Goal: Task Accomplishment & Management: Manage account settings

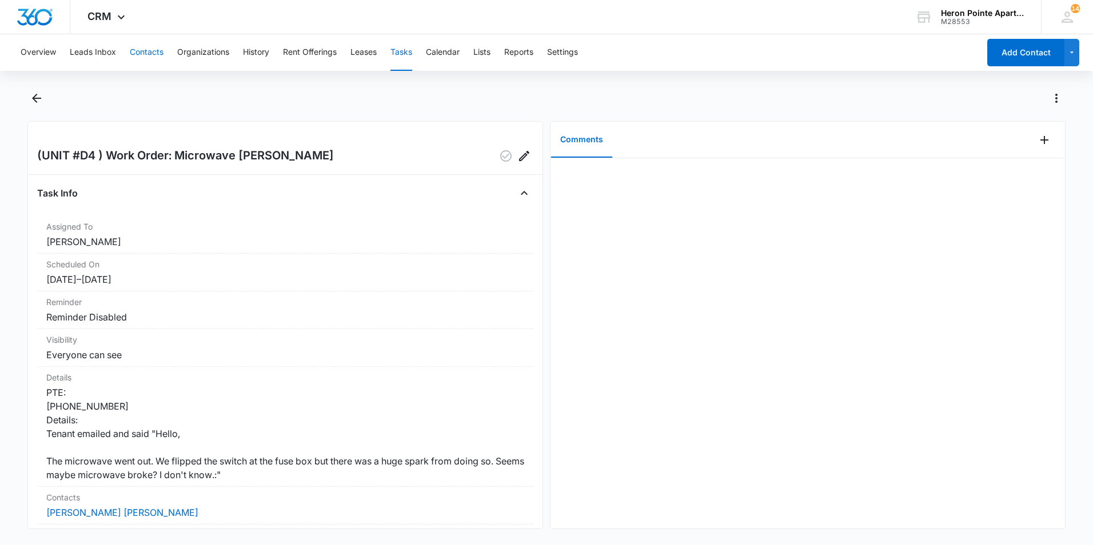
click at [146, 56] on button "Contacts" at bounding box center [147, 52] width 34 height 37
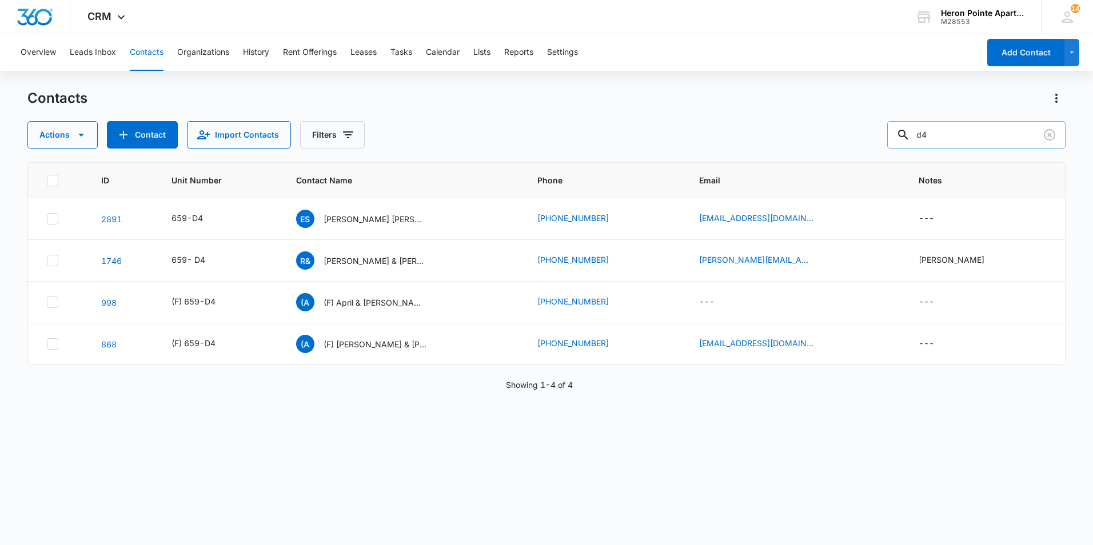
click at [960, 139] on input "d4" at bounding box center [976, 134] width 178 height 27
type input "d"
click at [1007, 134] on input "text" at bounding box center [984, 134] width 161 height 27
type input "o5"
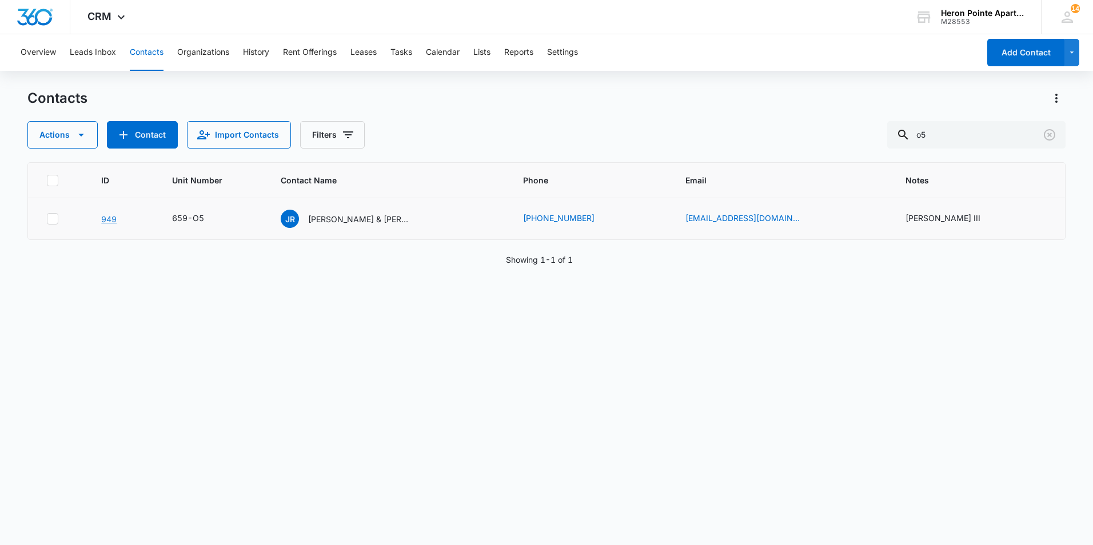
click at [108, 219] on link "949" at bounding box center [108, 219] width 15 height 10
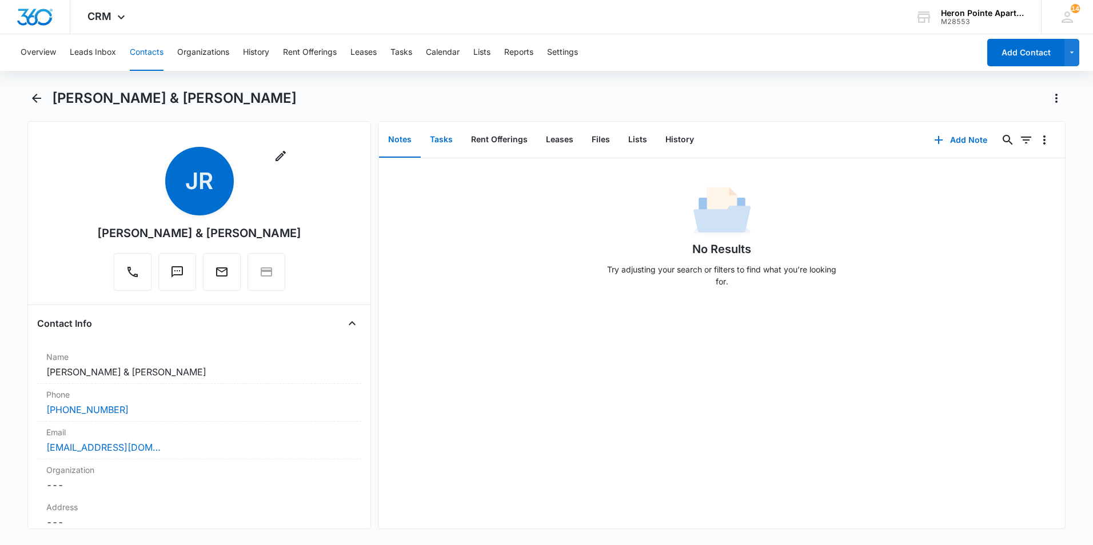
click at [440, 145] on button "Tasks" at bounding box center [441, 139] width 41 height 35
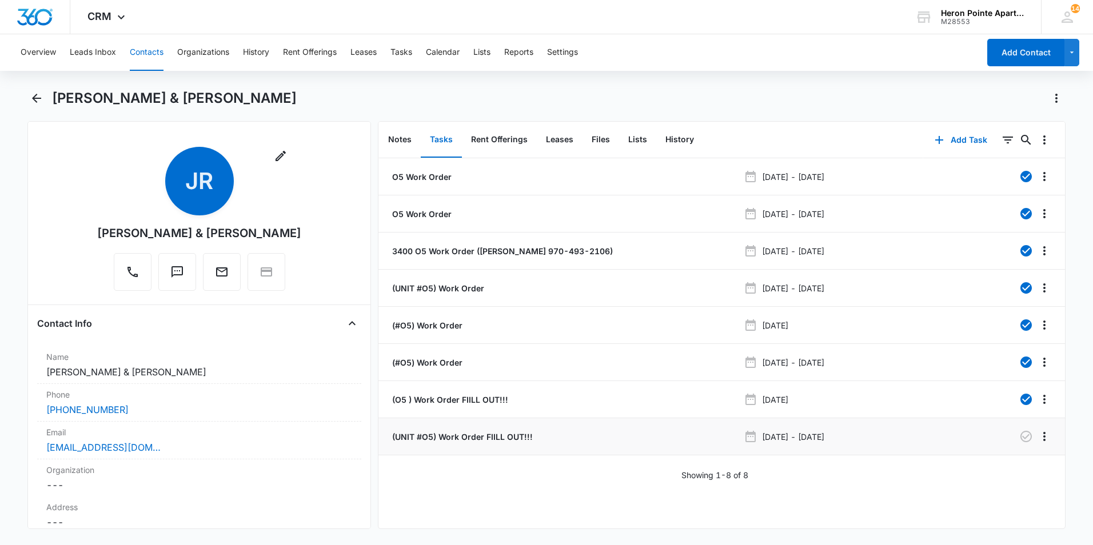
click at [542, 432] on div "(UNIT #O5) Work Order FIILL OUT!!!" at bounding box center [564, 437] width 349 height 12
click at [500, 445] on li "(UNIT #O5) Work Order FIILL OUT!!! [DATE] - [DATE]" at bounding box center [721, 436] width 686 height 37
click at [502, 440] on p "(UNIT #O5) Work Order FIILL OUT!!!" at bounding box center [461, 437] width 143 height 12
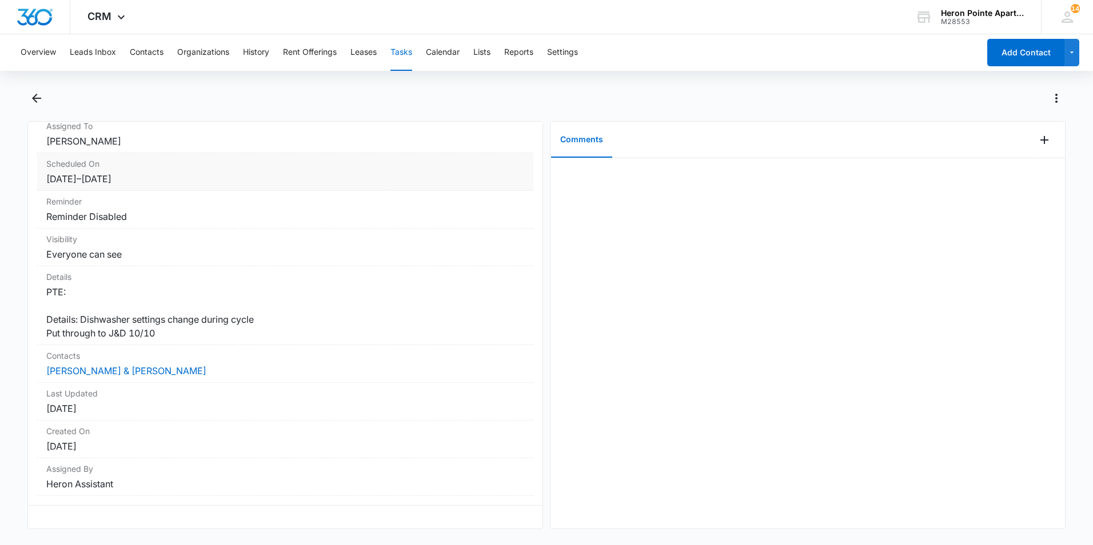
scroll to position [123, 0]
click at [1056, 93] on icon "Actions" at bounding box center [1056, 98] width 14 height 14
click at [1024, 146] on div "Mark Complete" at bounding box center [1008, 147] width 58 height 8
click at [1037, 141] on icon "Add Comment" at bounding box center [1044, 140] width 14 height 14
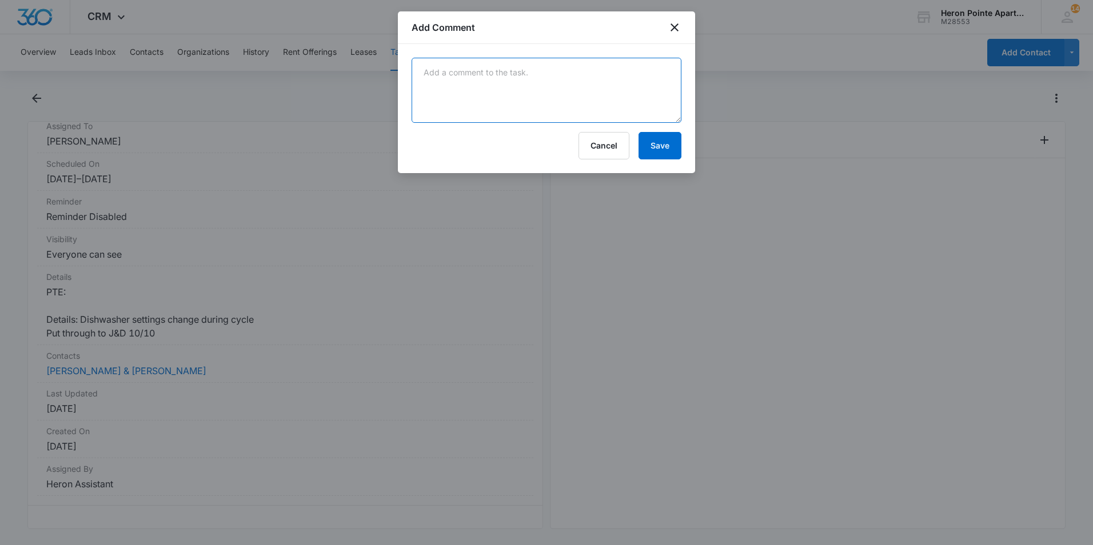
click at [585, 90] on textarea at bounding box center [547, 90] width 270 height 65
type textarea "W"
type textarea "Dishwasher works fine. Certain settings will not work on certain cycles"
click at [656, 151] on button "Save" at bounding box center [659, 145] width 43 height 27
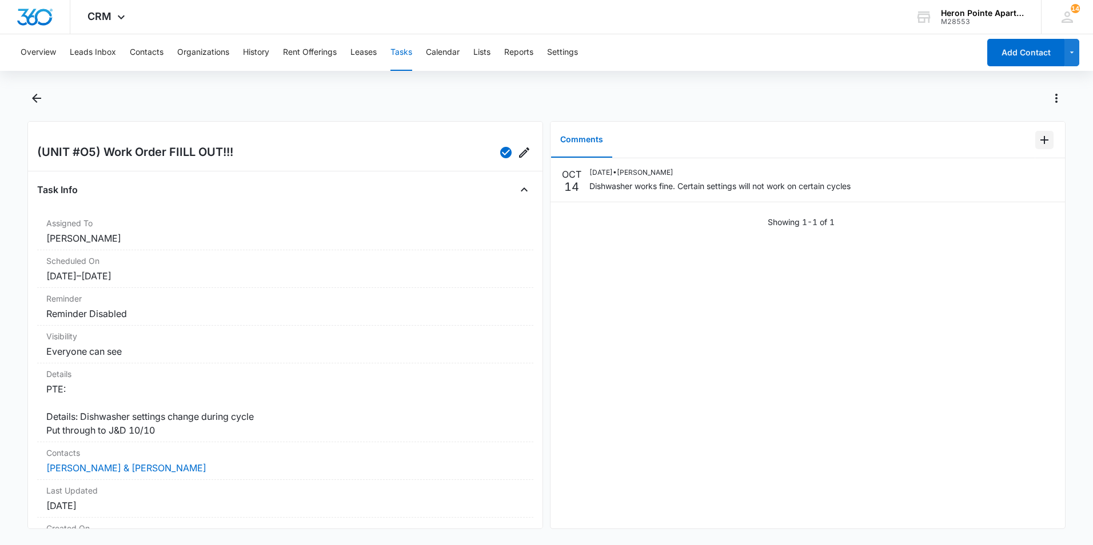
scroll to position [0, 0]
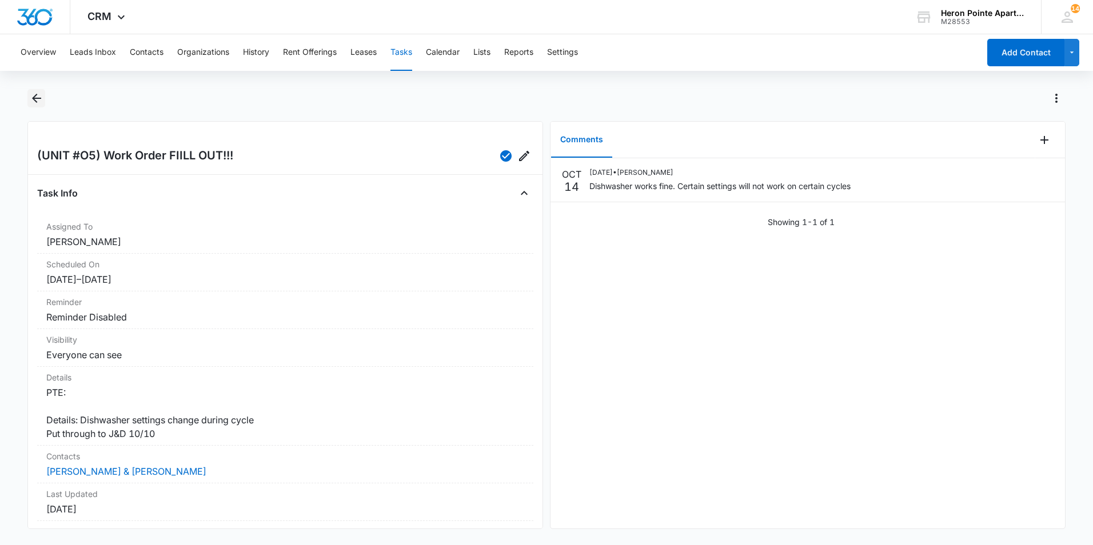
click at [37, 95] on icon "Back" at bounding box center [36, 98] width 9 height 9
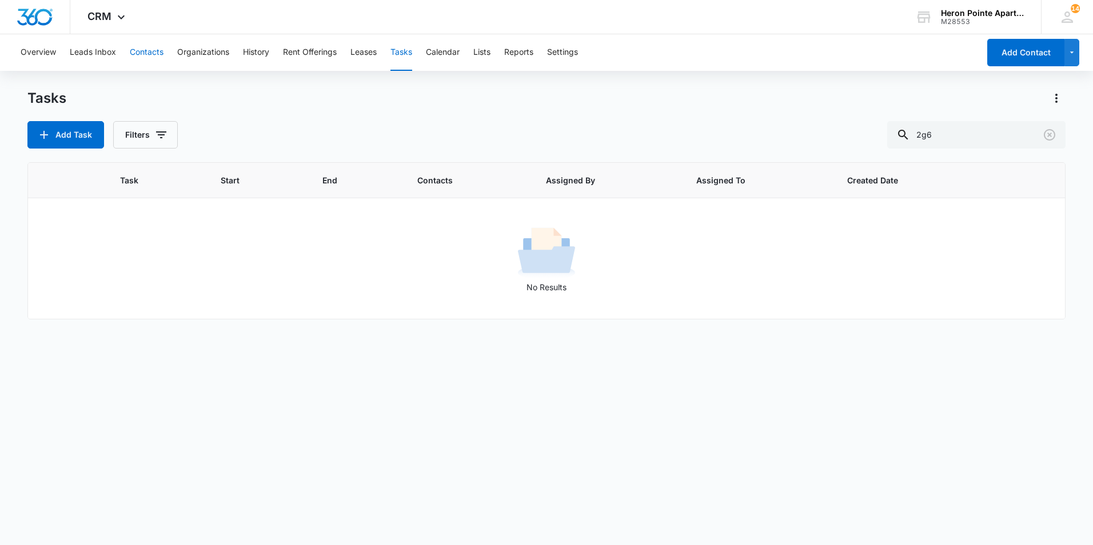
click at [135, 57] on button "Contacts" at bounding box center [147, 52] width 34 height 37
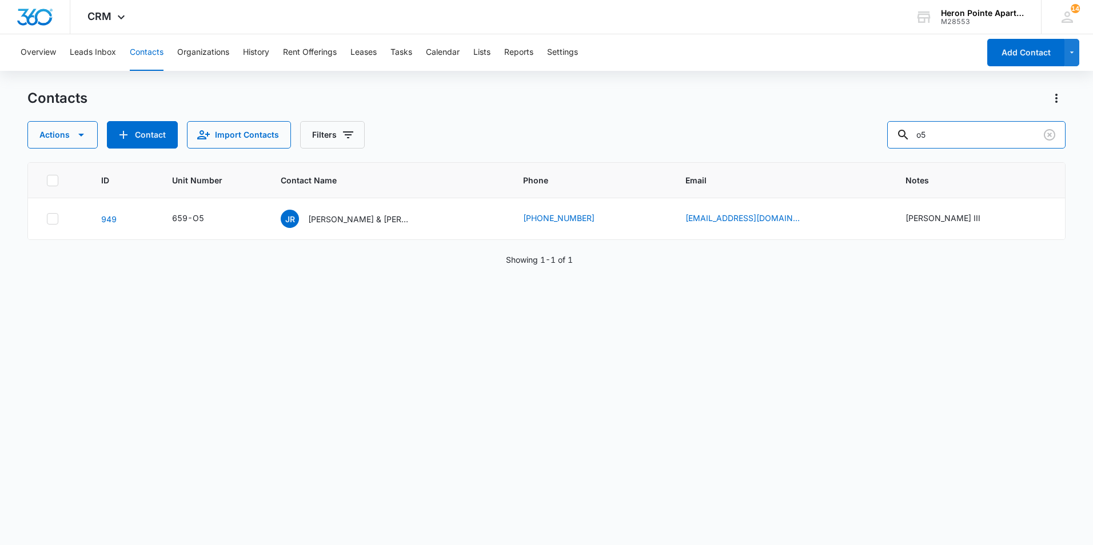
drag, startPoint x: 980, startPoint y: 135, endPoint x: 864, endPoint y: 134, distance: 116.0
click at [865, 135] on div "Actions Contact Import Contacts Filters o5" at bounding box center [546, 134] width 1038 height 27
type input "d6"
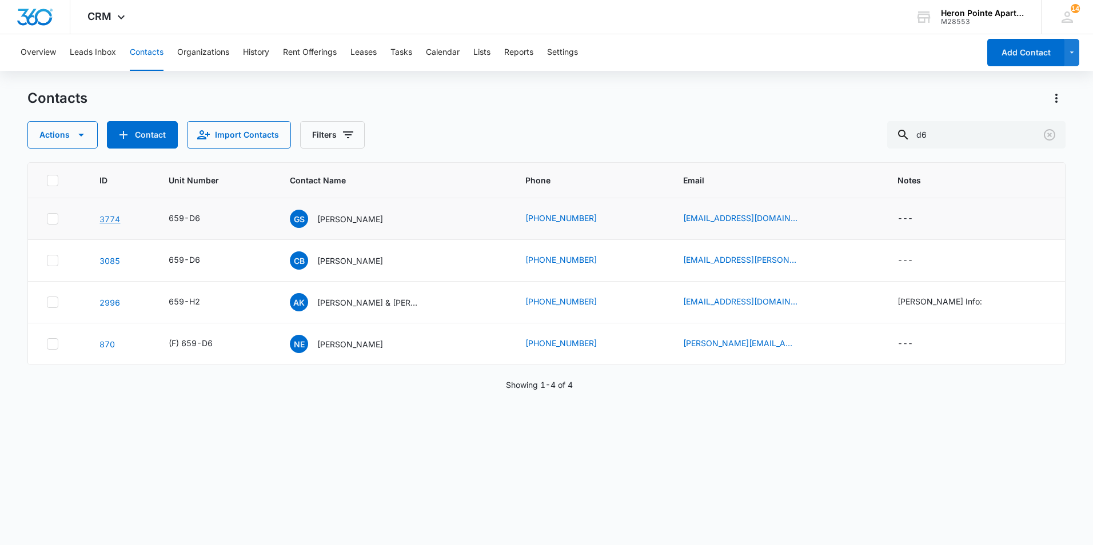
click at [113, 219] on link "3774" at bounding box center [109, 219] width 21 height 10
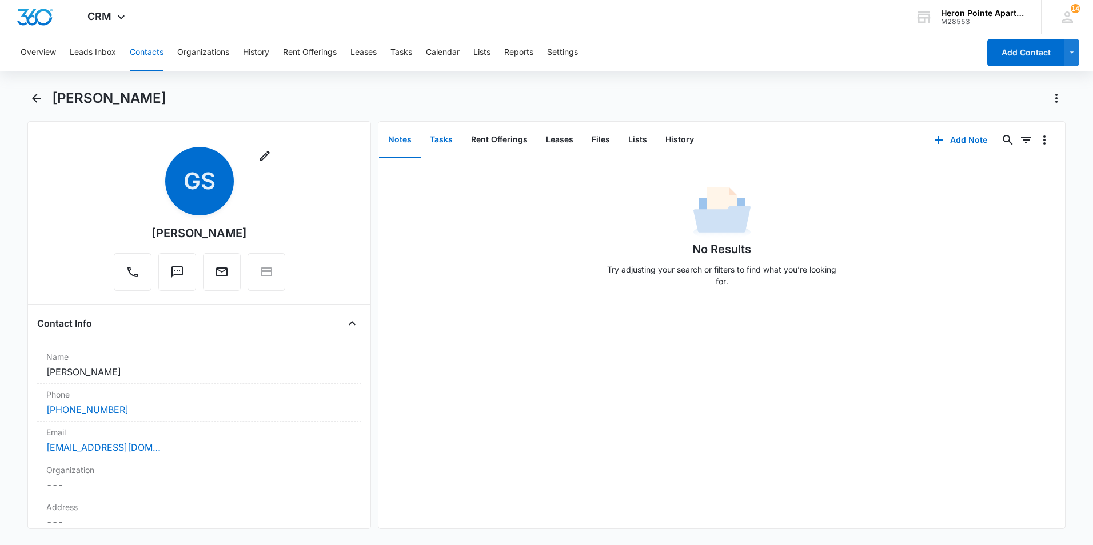
click at [440, 143] on button "Tasks" at bounding box center [441, 139] width 41 height 35
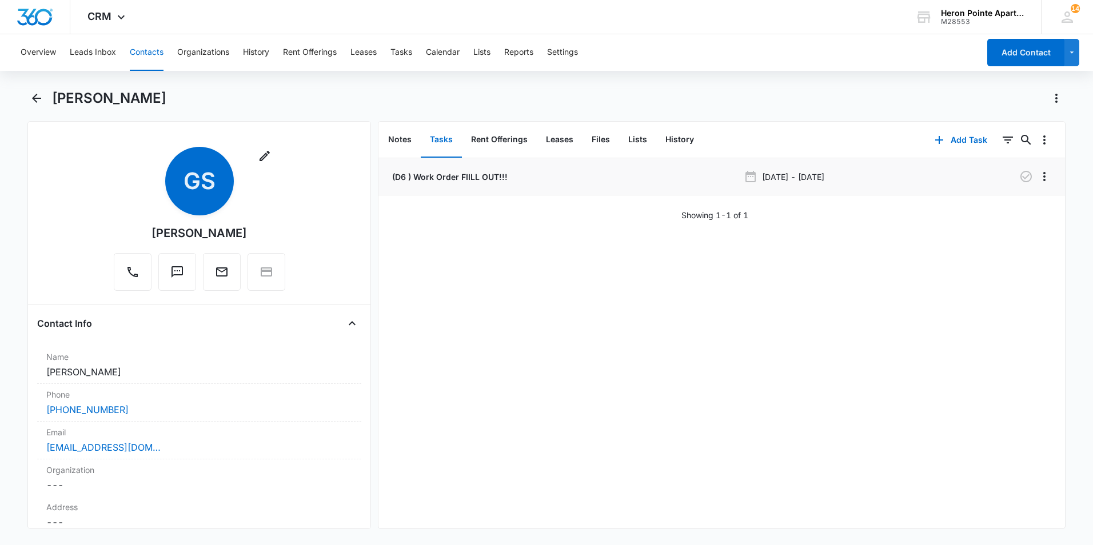
click at [517, 179] on div "(D6 ) Work Order FIILL OUT!!!" at bounding box center [564, 177] width 349 height 12
click at [906, 186] on li "(D6 ) Work Order FIILL OUT!!! [DATE] - [DATE]" at bounding box center [721, 176] width 686 height 37
click at [824, 181] on p "[DATE] - [DATE]" at bounding box center [793, 177] width 62 height 12
click at [445, 185] on li "(D6 ) Work Order FIILL OUT!!! [DATE] - [DATE]" at bounding box center [721, 176] width 686 height 37
drag, startPoint x: 413, startPoint y: 175, endPoint x: 405, endPoint y: 175, distance: 7.4
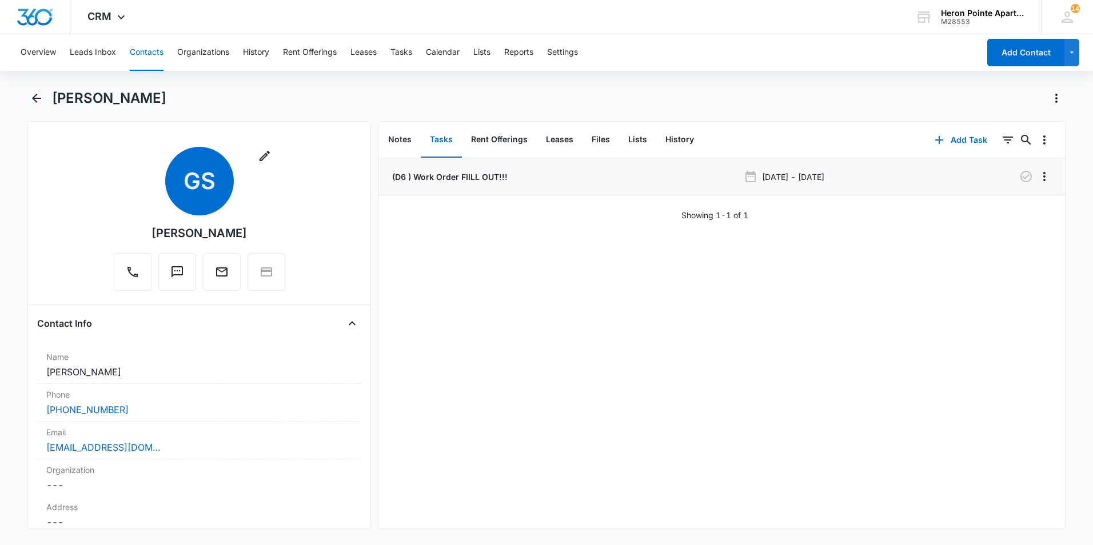
click at [412, 175] on p "(D6 ) Work Order FIILL OUT!!!" at bounding box center [449, 177] width 118 height 12
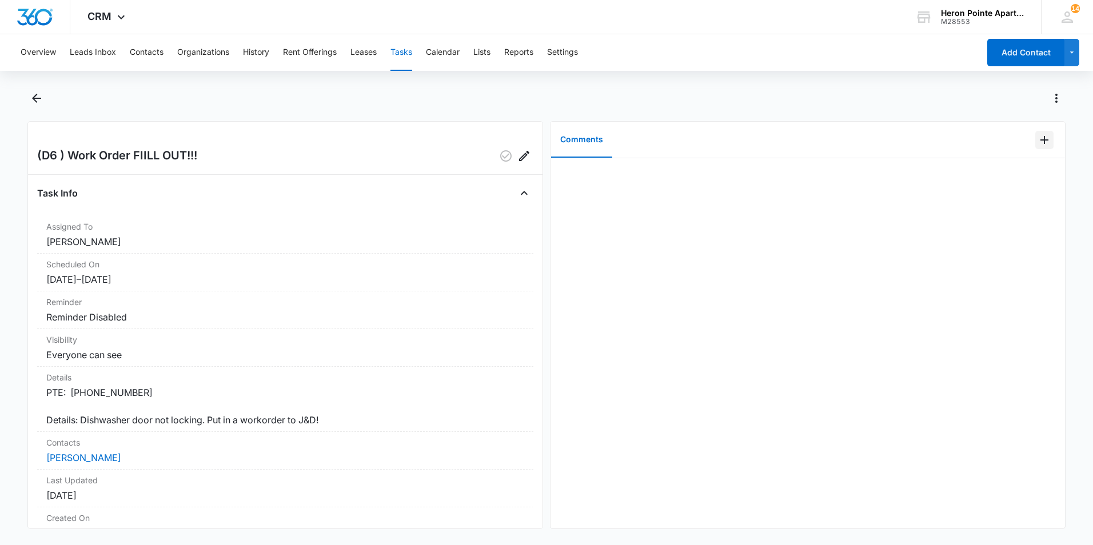
click at [1037, 141] on icon "Add Comment" at bounding box center [1044, 140] width 14 height 14
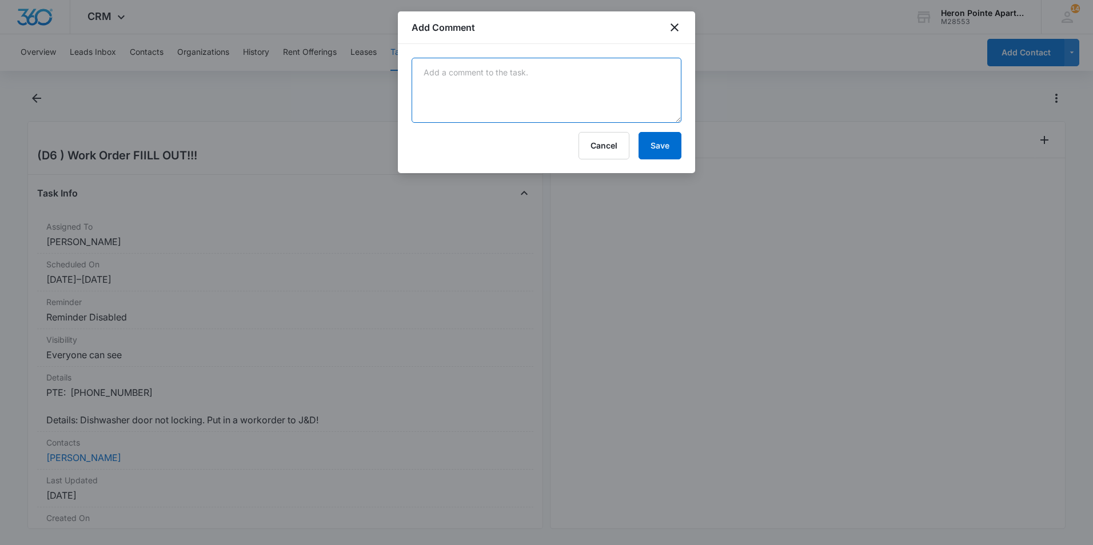
click at [620, 89] on textarea at bounding box center [547, 90] width 270 height 65
type textarea "Hinges ordered for the door. m"
click at [668, 153] on button "Save" at bounding box center [659, 145] width 43 height 27
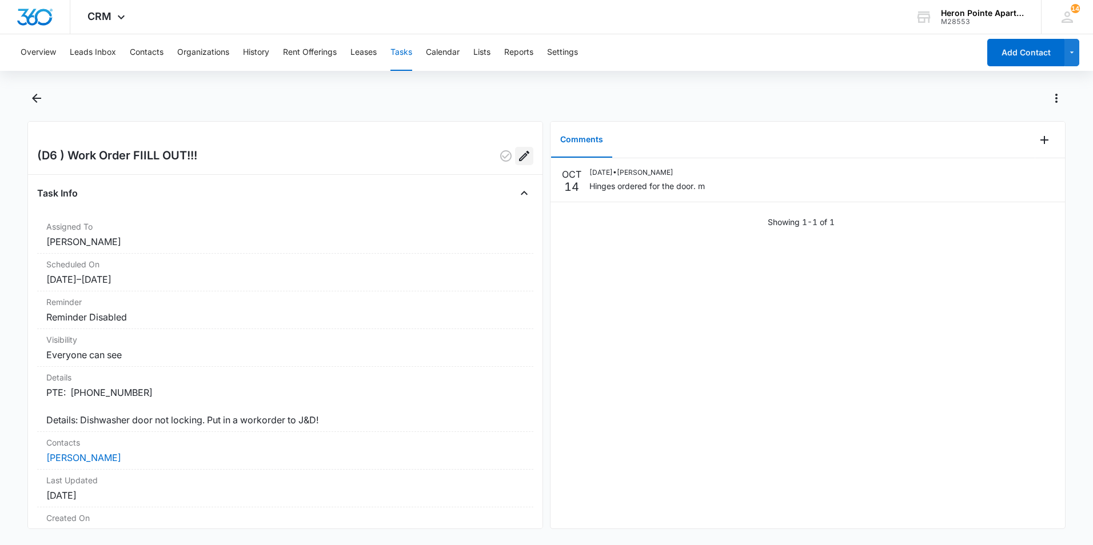
click at [518, 158] on icon "Edit" at bounding box center [524, 156] width 14 height 14
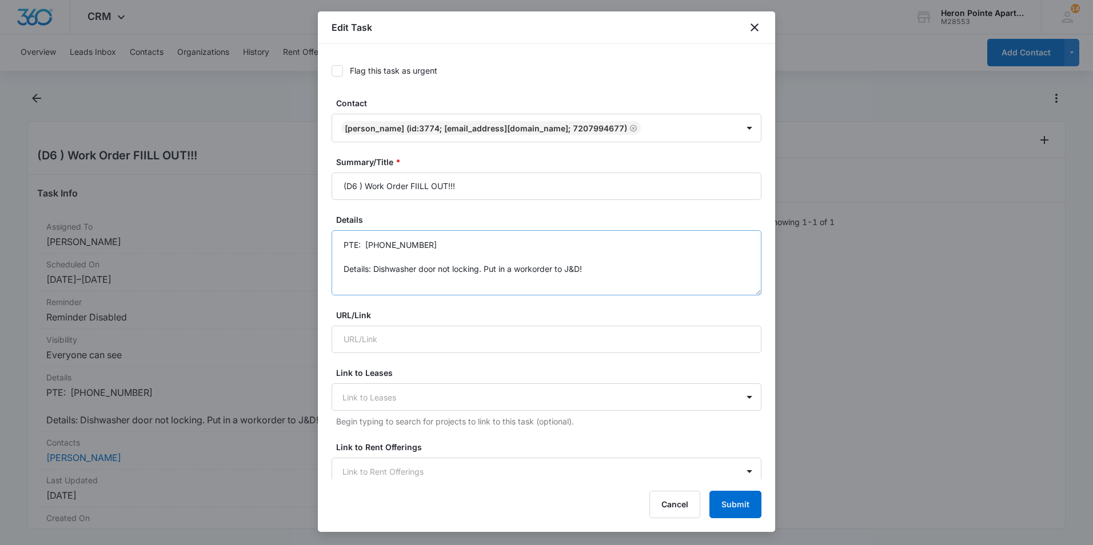
scroll to position [12, 0]
click at [609, 261] on textarea "PTE: [PHONE_NUMBER] Details: Dishwasher door not locking. Put in a workorder to…" at bounding box center [546, 262] width 430 height 65
type textarea "PTE: [PHONE_NUMBER] Details: Dishwasher door not locking. Put in a workorder to…"
click at [742, 506] on button "Submit" at bounding box center [735, 504] width 52 height 27
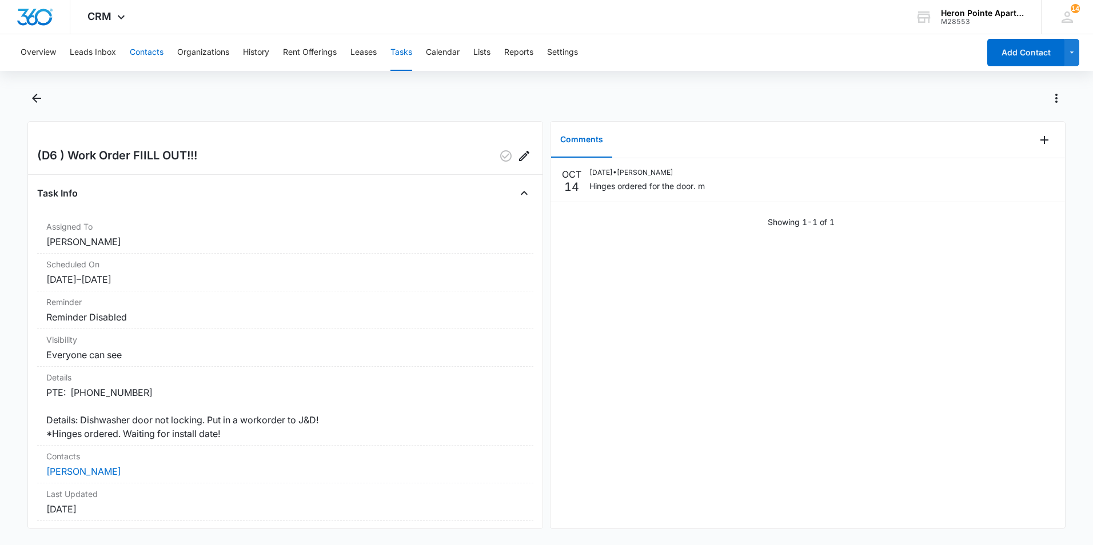
click at [149, 57] on button "Contacts" at bounding box center [147, 52] width 34 height 37
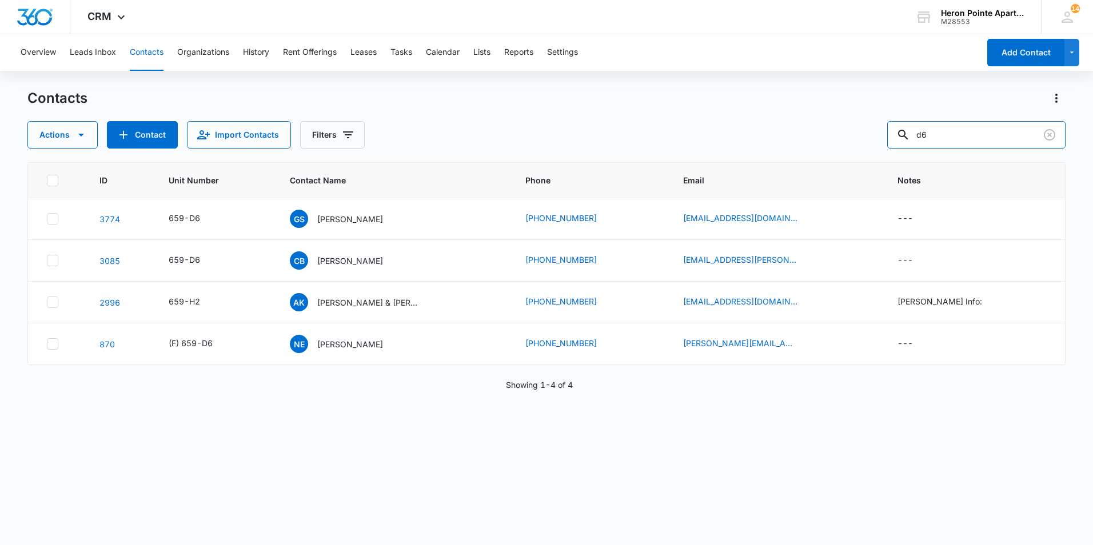
drag, startPoint x: 959, startPoint y: 133, endPoint x: 865, endPoint y: 131, distance: 94.3
click at [869, 132] on div "Actions Contact Import Contacts Filters d6" at bounding box center [546, 134] width 1038 height 27
type input "k4"
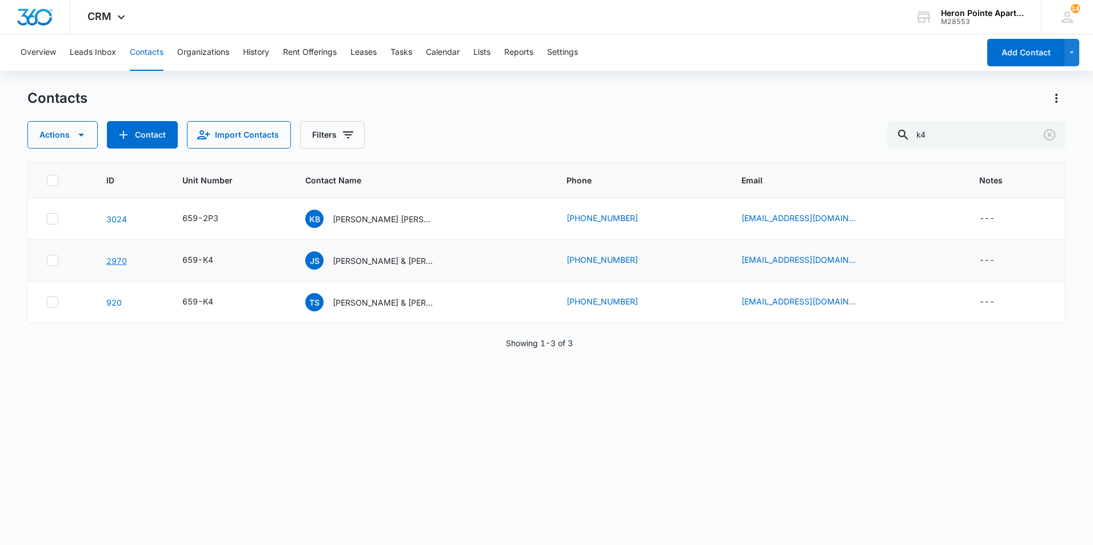
click at [113, 262] on link "2970" at bounding box center [116, 261] width 21 height 10
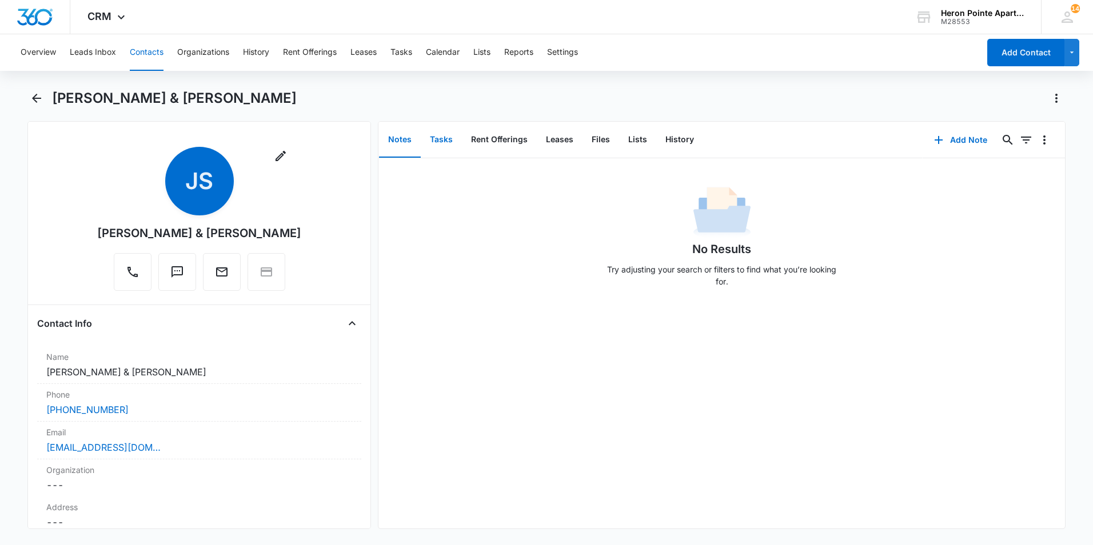
click at [444, 131] on button "Tasks" at bounding box center [441, 139] width 41 height 35
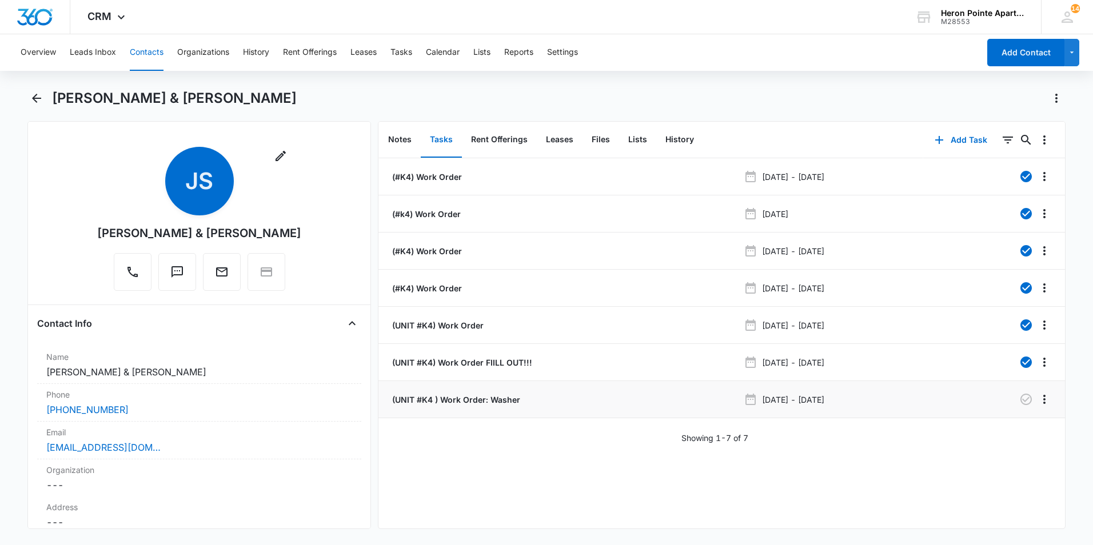
click at [594, 396] on div "(UNIT #K4 ) Work Order: Washer" at bounding box center [564, 400] width 349 height 12
click at [1038, 398] on icon "Overflow Menu" at bounding box center [1044, 400] width 14 height 14
click at [1017, 430] on div "Edit" at bounding box center [1005, 432] width 24 height 8
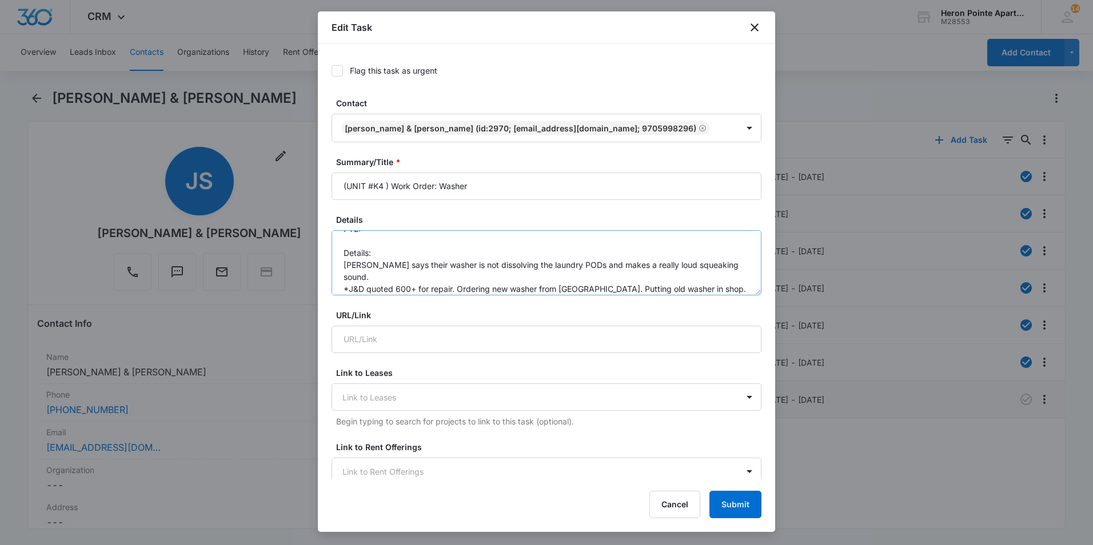
scroll to position [24, 0]
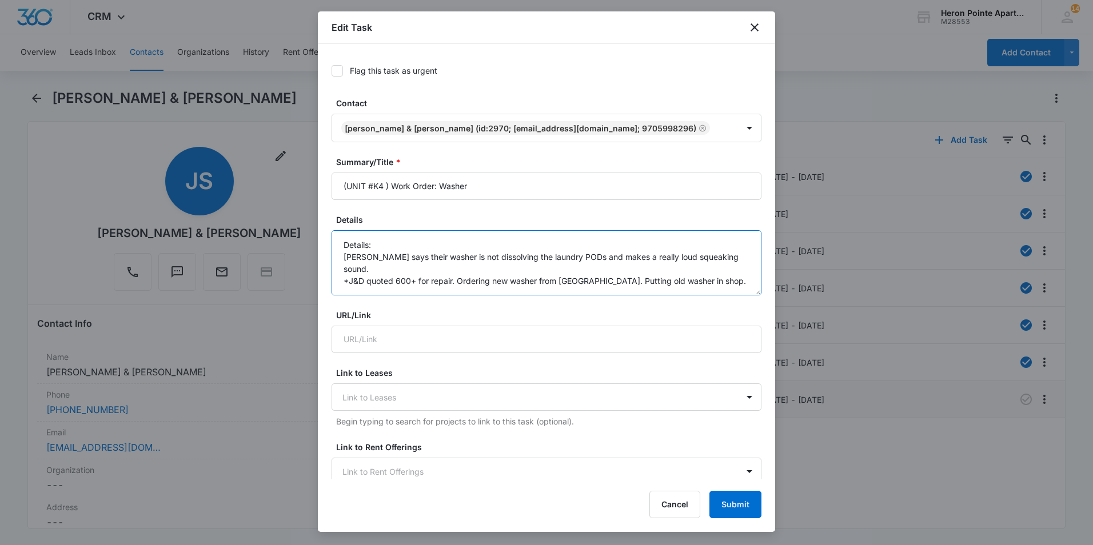
click at [731, 275] on textarea "PTE: Details: [PERSON_NAME] says their washer is not dissolving the laundry POD…" at bounding box center [546, 262] width 430 height 65
click at [721, 265] on textarea "PTE: Details: [PERSON_NAME] says their washer is not dissolving the laundry POD…" at bounding box center [546, 262] width 430 height 65
type textarea "PTE: Details: [PERSON_NAME] says their washer is not dissolving the laundry POD…"
click at [732, 509] on button "Submit" at bounding box center [735, 504] width 52 height 27
